Goal: Find specific page/section: Find specific page/section

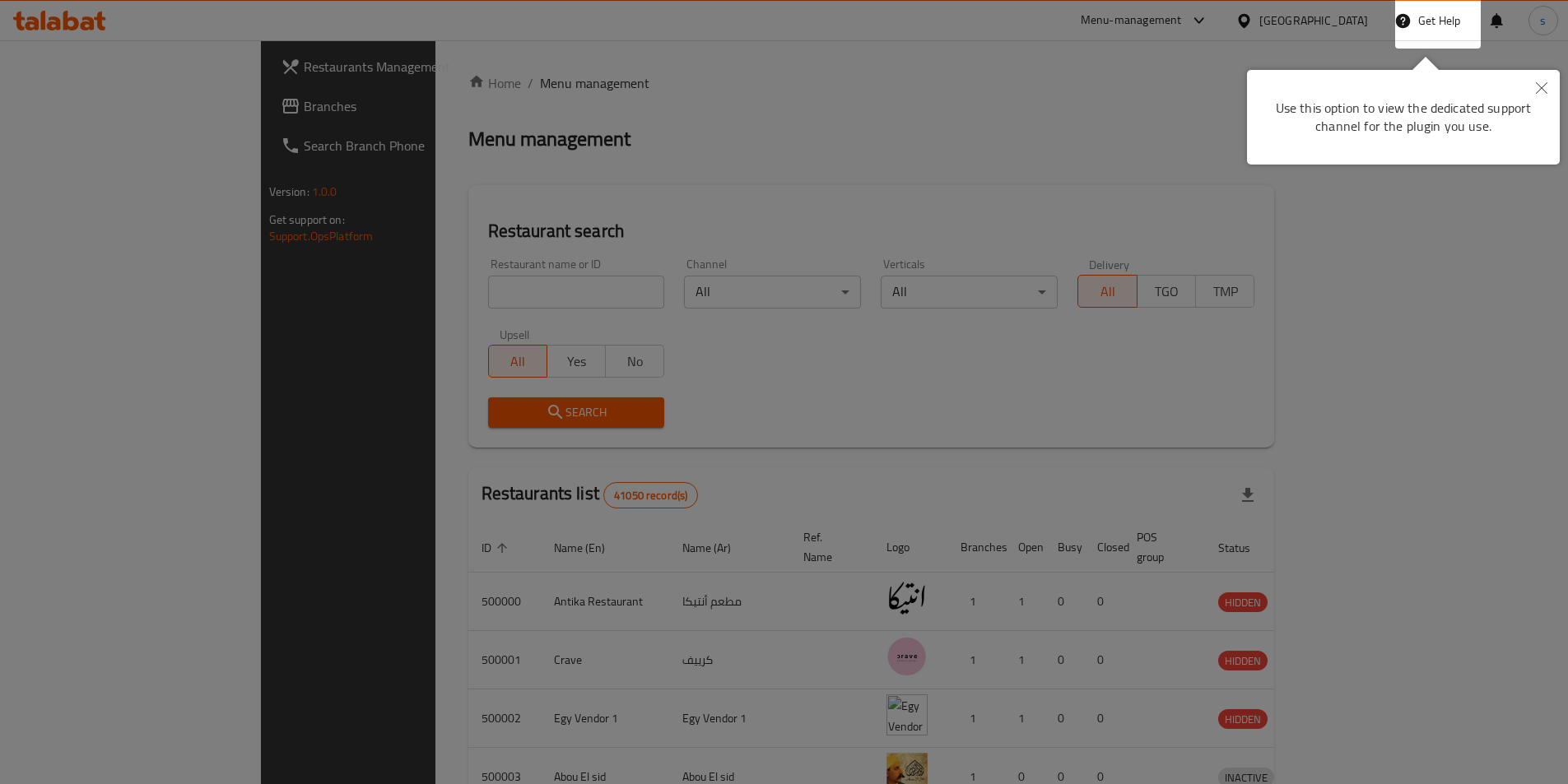
click at [1539, 85] on icon "Close" at bounding box center [1541, 87] width 11 height 11
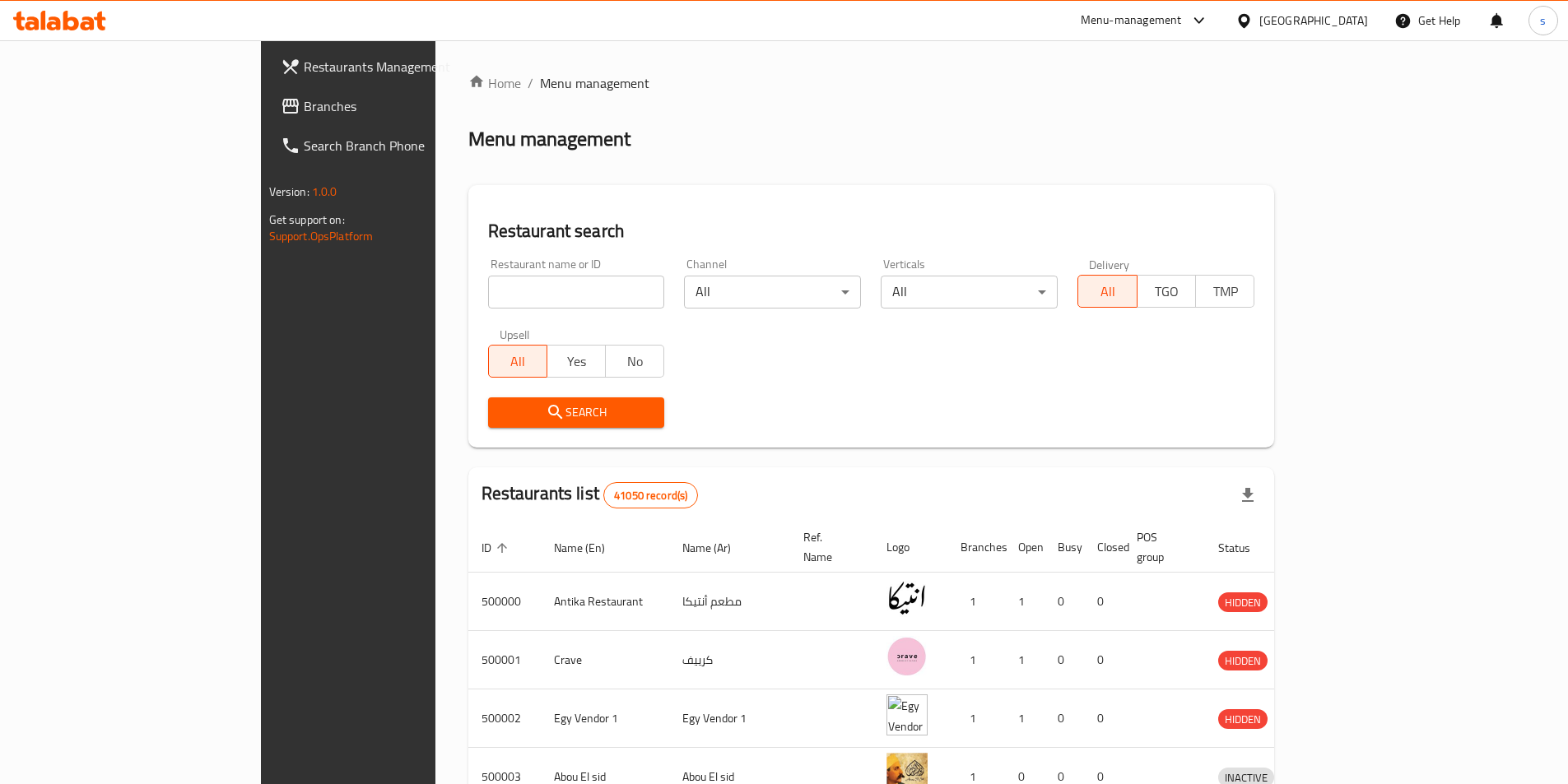
click at [1347, 10] on div "[GEOGRAPHIC_DATA]" at bounding box center [1302, 21] width 159 height 40
click at [1346, 24] on div "[GEOGRAPHIC_DATA]" at bounding box center [1314, 20] width 109 height 18
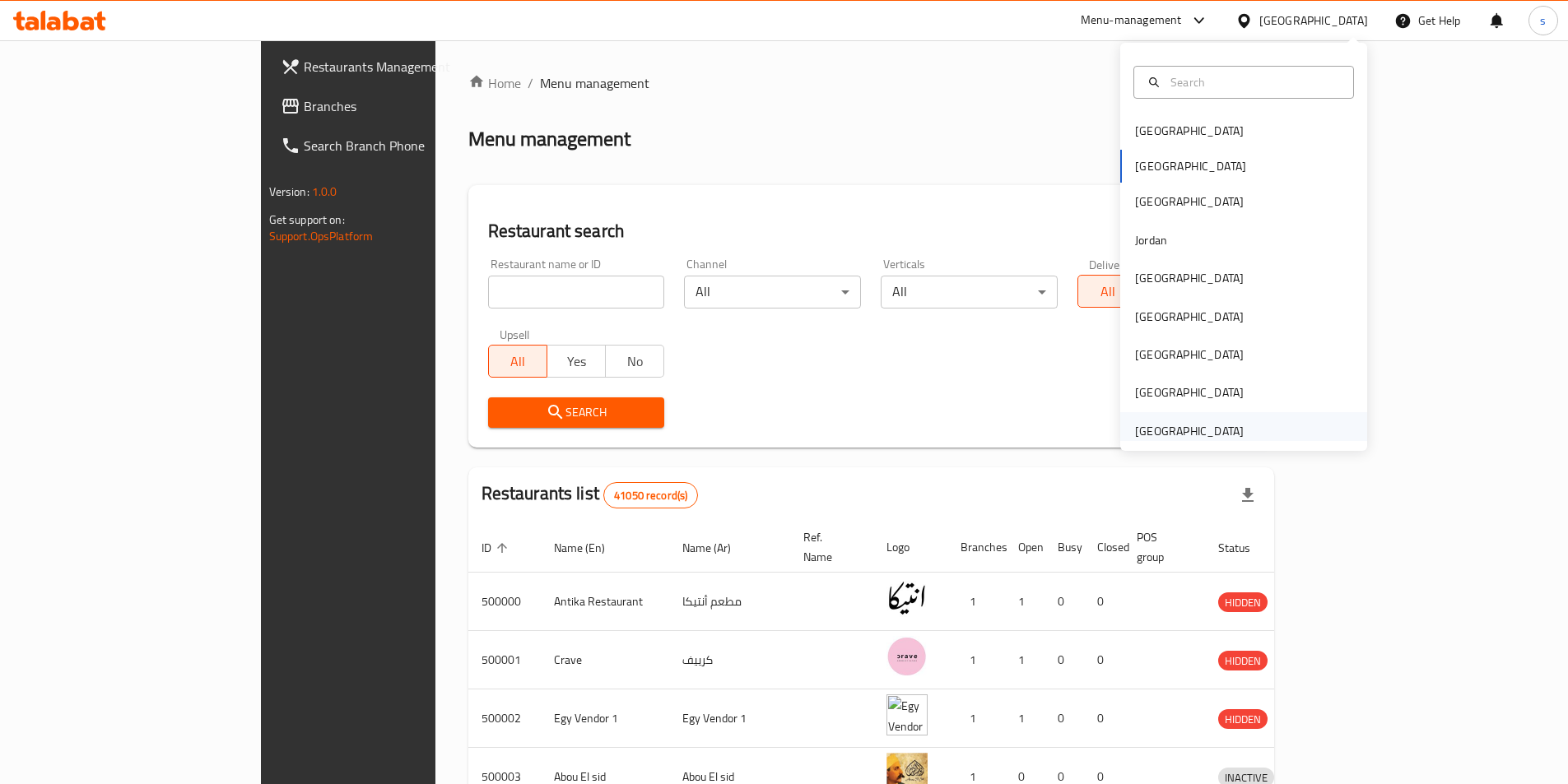
click at [1175, 425] on div "[GEOGRAPHIC_DATA]" at bounding box center [1189, 430] width 109 height 18
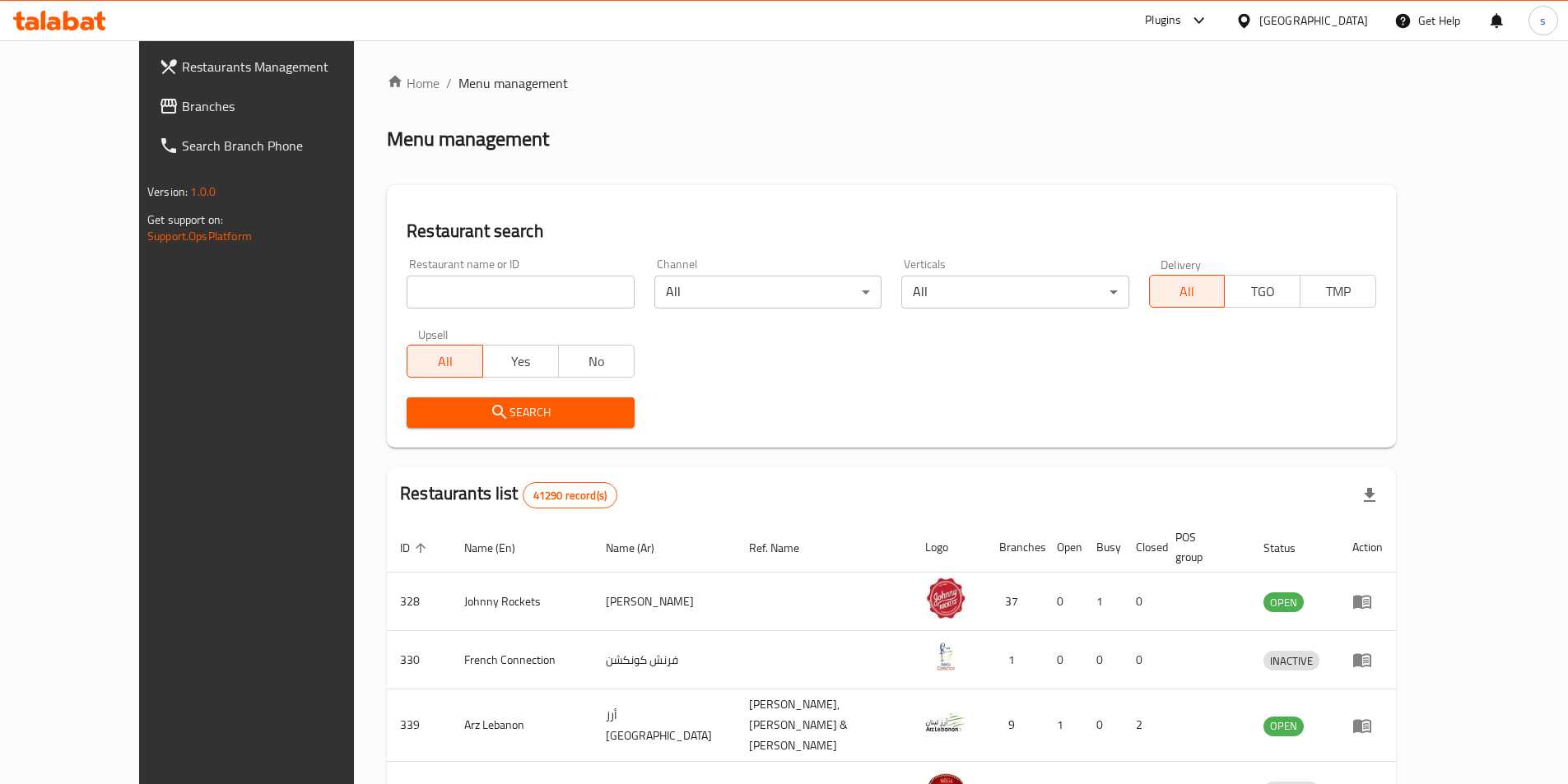
click at [406, 287] on input "search" at bounding box center [520, 292] width 227 height 33
paste input "777306"
type input "777306"
click button "Search" at bounding box center [520, 412] width 227 height 30
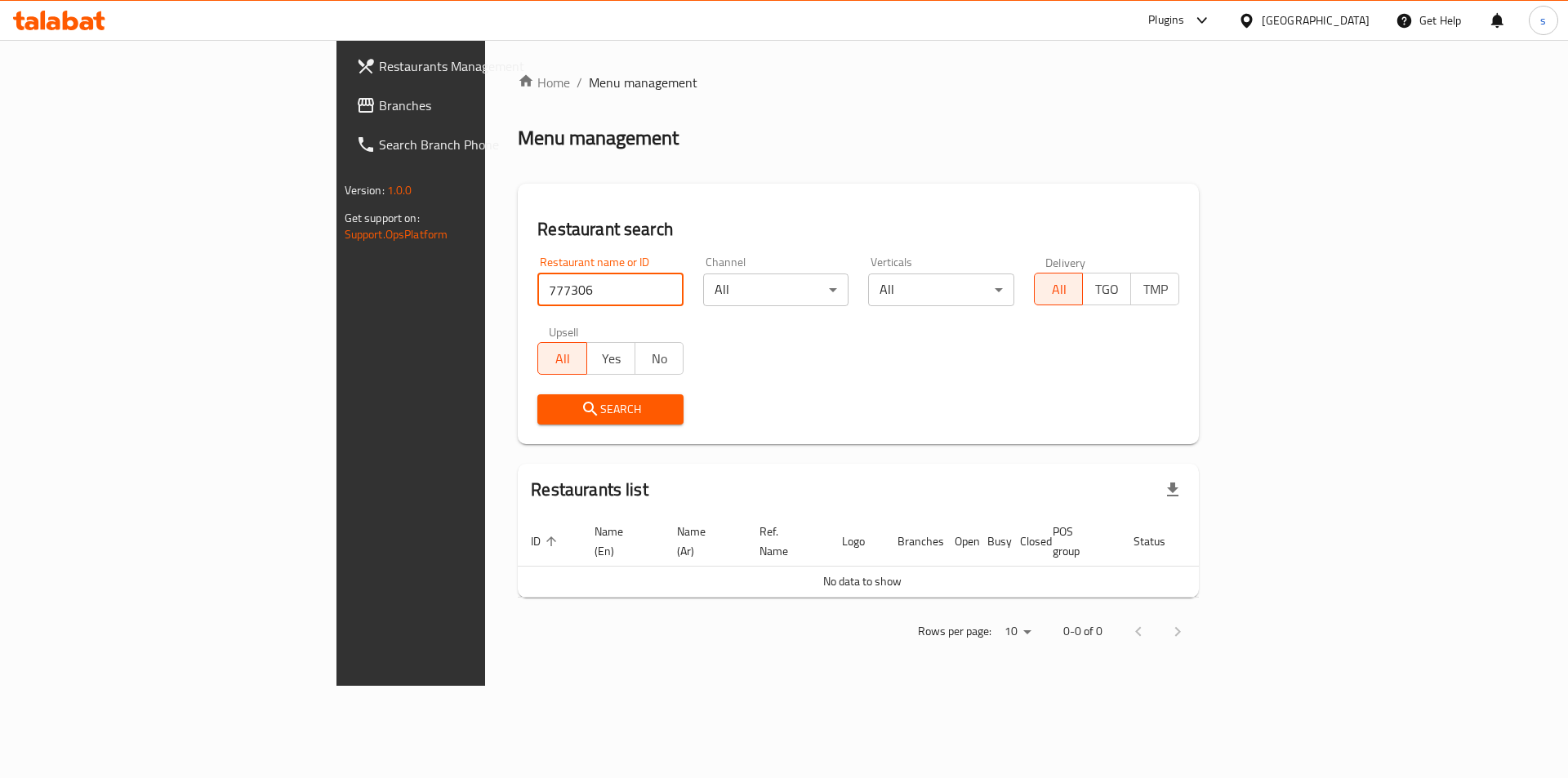
click at [379, 104] on span "Branches" at bounding box center [482, 105] width 207 height 20
